Goal: Information Seeking & Learning: Learn about a topic

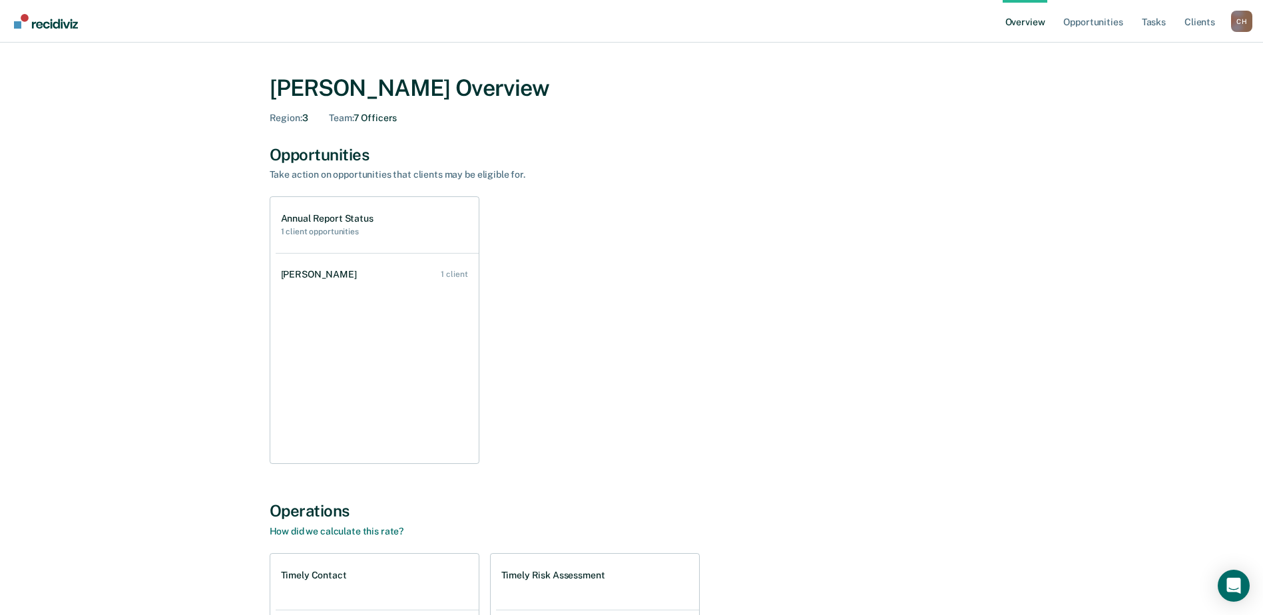
click at [359, 278] on link "[PERSON_NAME] 1 client" at bounding box center [377, 275] width 203 height 38
